Goal: Find specific page/section: Find specific page/section

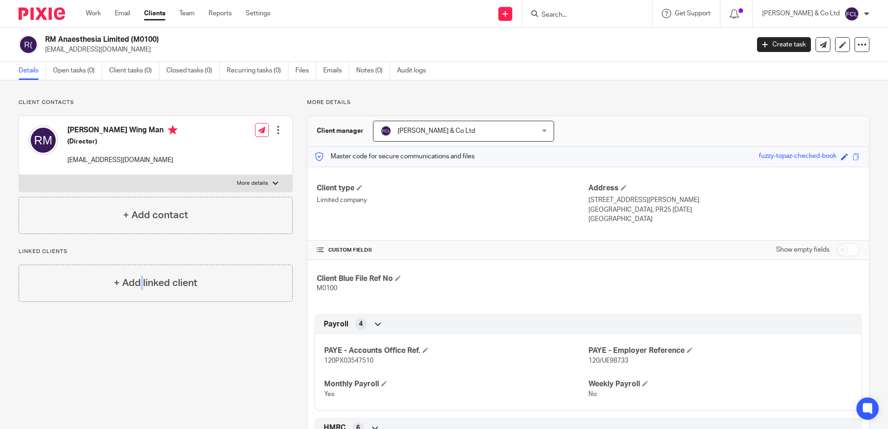
scroll to position [93, 0]
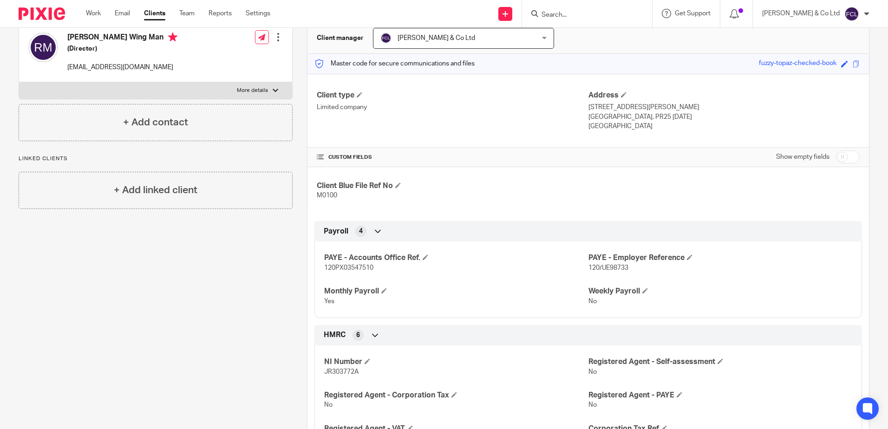
click at [639, 11] on form at bounding box center [589, 14] width 99 height 12
click at [624, 12] on input "Search" at bounding box center [582, 15] width 84 height 8
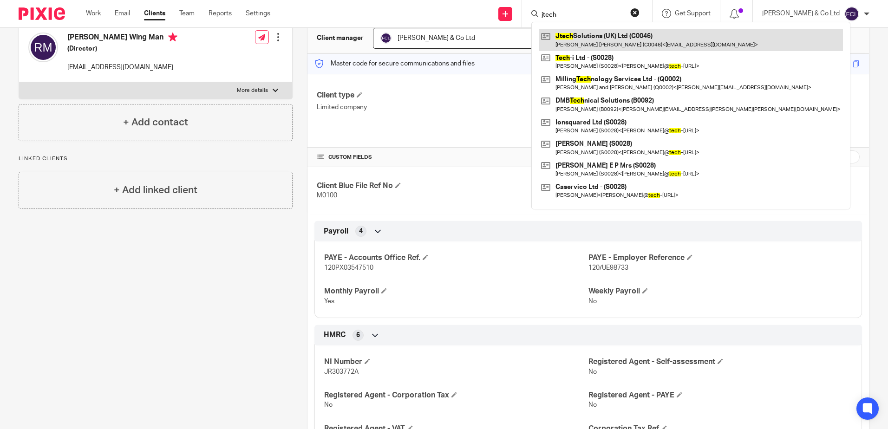
type input "jtech"
click at [631, 37] on link at bounding box center [691, 39] width 304 height 21
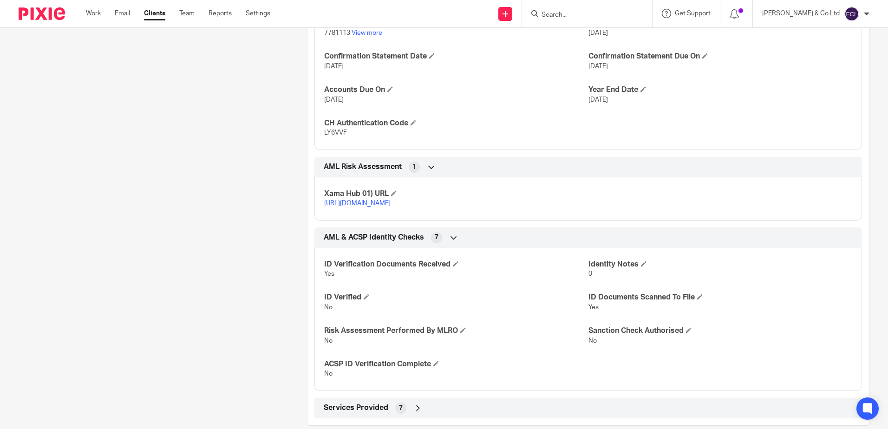
scroll to position [464, 0]
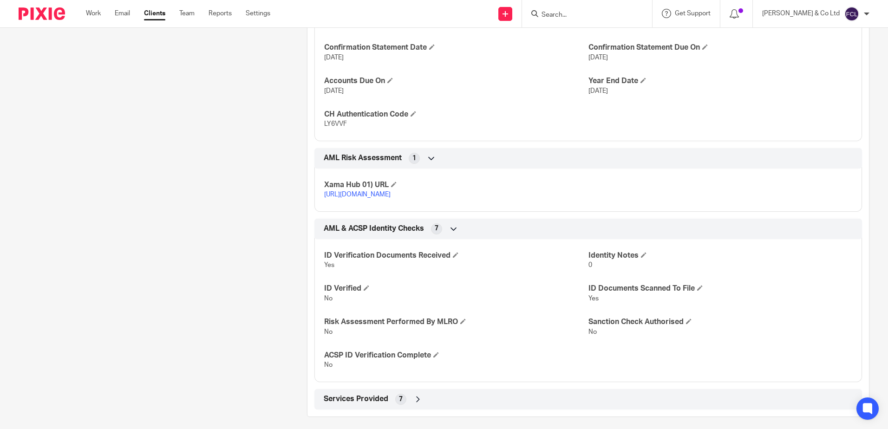
click at [191, 286] on div "Client contacts [PERSON_NAME] [PERSON_NAME] (C0046) [EMAIL_ADDRESS][DOMAIN_NAME…" at bounding box center [148, 26] width 288 height 782
click at [182, 152] on div "Client contacts [PERSON_NAME] [PERSON_NAME] (C0046) [EMAIL_ADDRESS][DOMAIN_NAME…" at bounding box center [148, 26] width 288 height 782
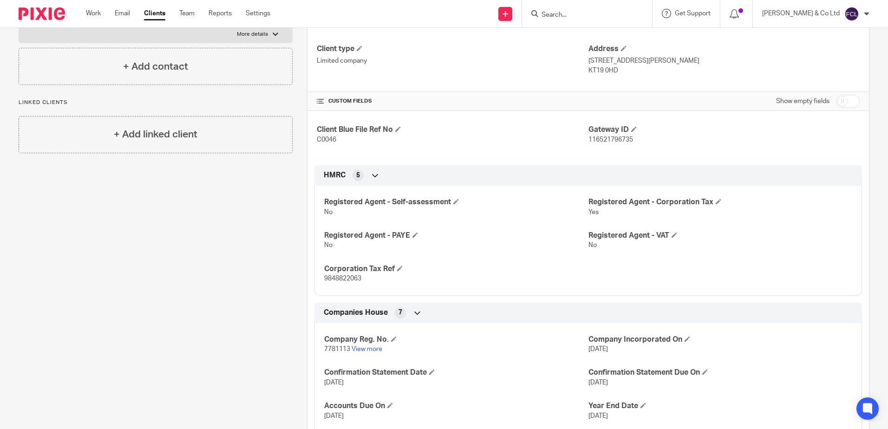
scroll to position [0, 0]
